Goal: Task Accomplishment & Management: Complete application form

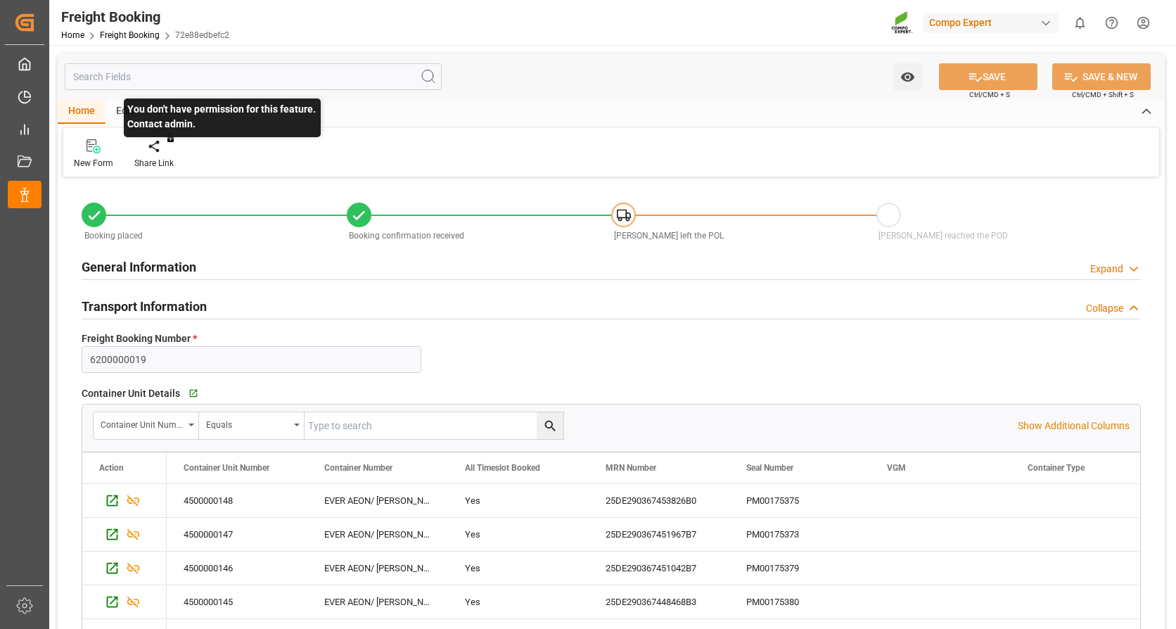
scroll to position [70, 0]
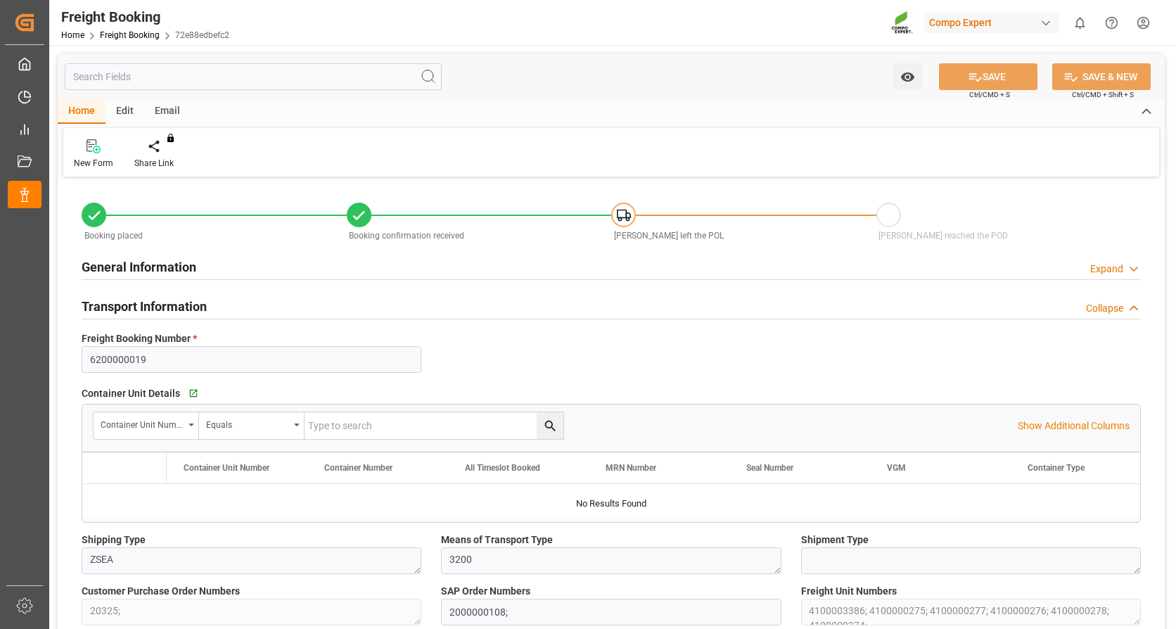
type input "Evergreen"
type input "Evergreen Marine Corp."
type input "NLRTM"
type input "THPAT"
type input "0"
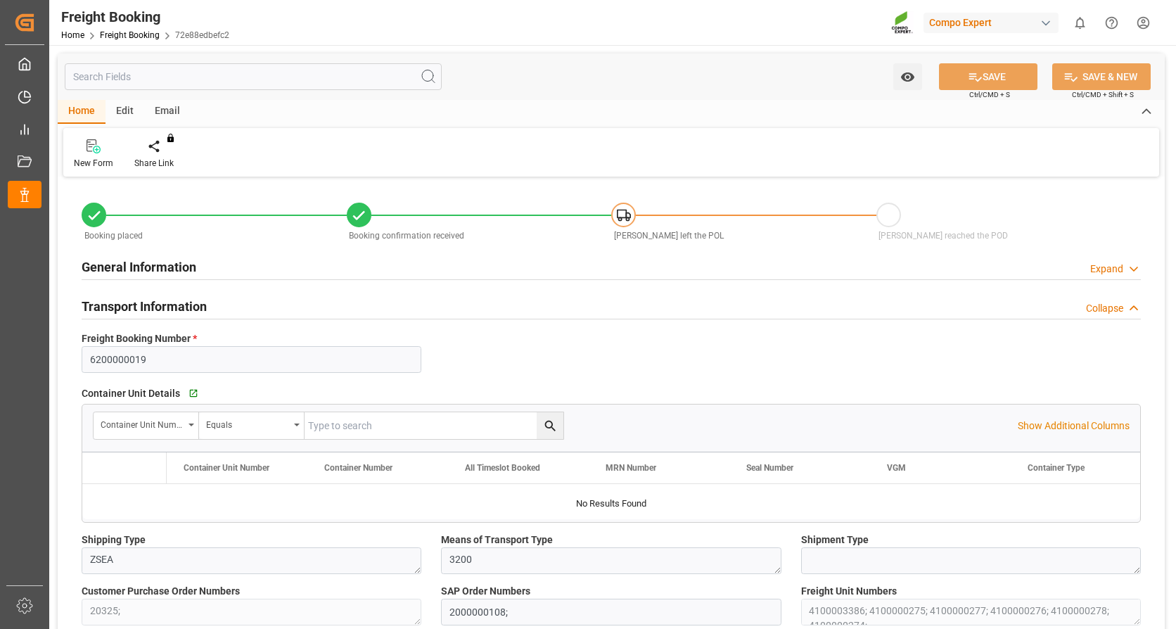
type input "262768"
type input "[DATE] 01:00"
type input "[DATE] 20:00"
type input "[DATE] 09:01"
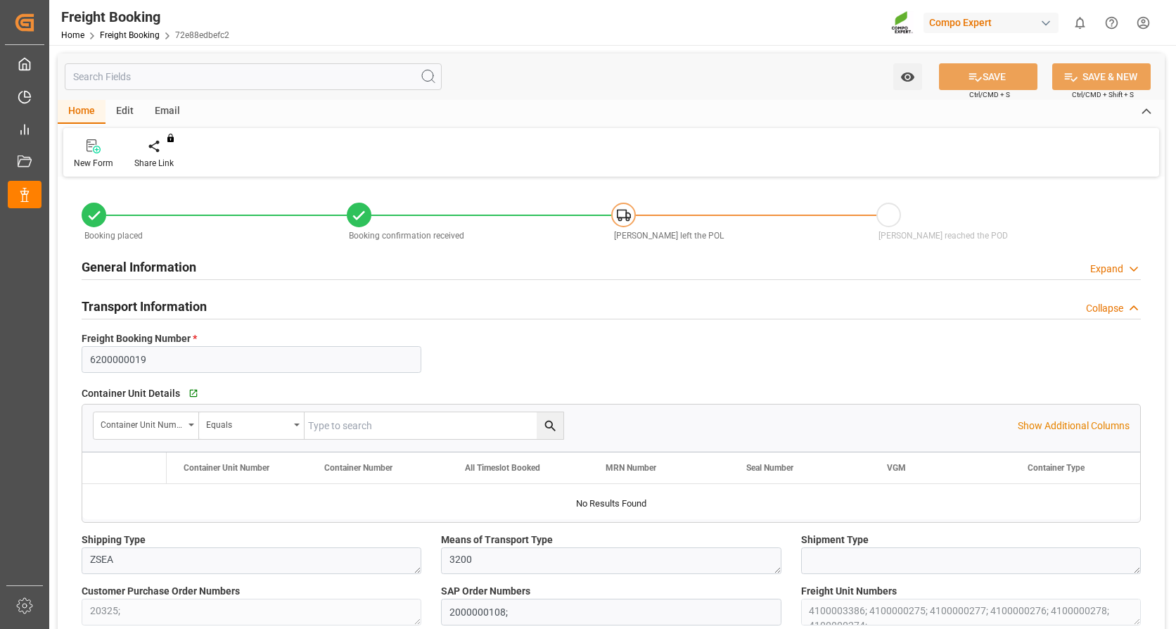
type input "[DATE] 13:18"
type input "[DATE] 16:03"
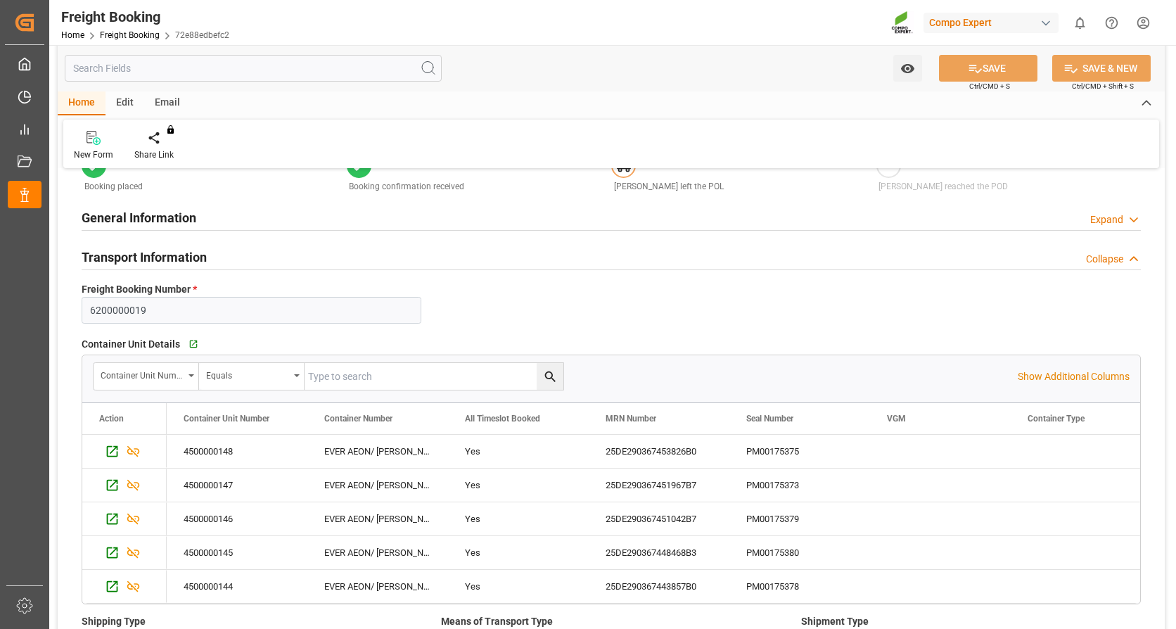
scroll to position [70, 0]
